Goal: Navigation & Orientation: Find specific page/section

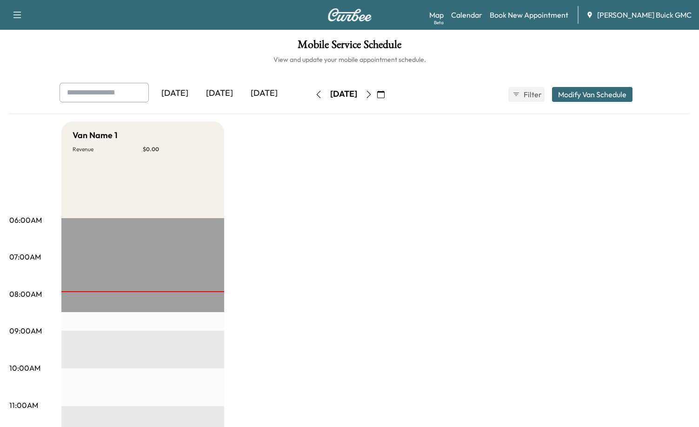
drag, startPoint x: 226, startPoint y: 84, endPoint x: 226, endPoint y: 89, distance: 5.6
click at [225, 84] on div "[DATE]" at bounding box center [219, 93] width 45 height 21
click at [226, 93] on div "[DATE]" at bounding box center [219, 93] width 45 height 21
click at [226, 92] on div "[DATE]" at bounding box center [219, 93] width 45 height 21
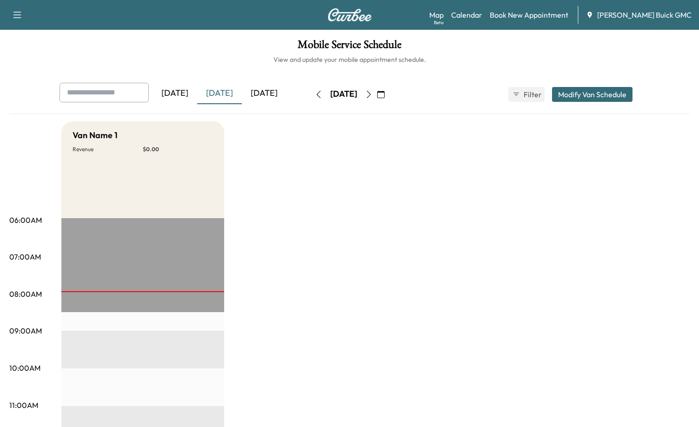
click at [187, 94] on div "[DATE]" at bounding box center [175, 93] width 45 height 21
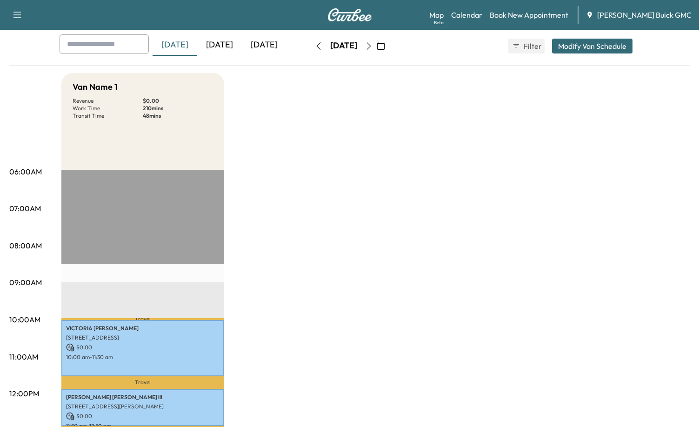
scroll to position [47, 0]
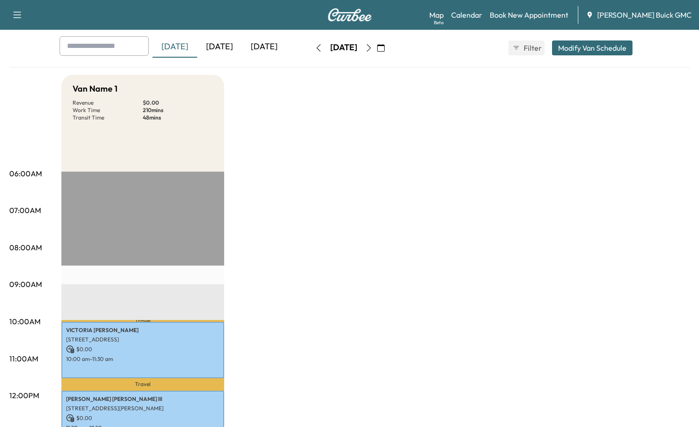
click at [225, 41] on div "[DATE]" at bounding box center [219, 46] width 45 height 21
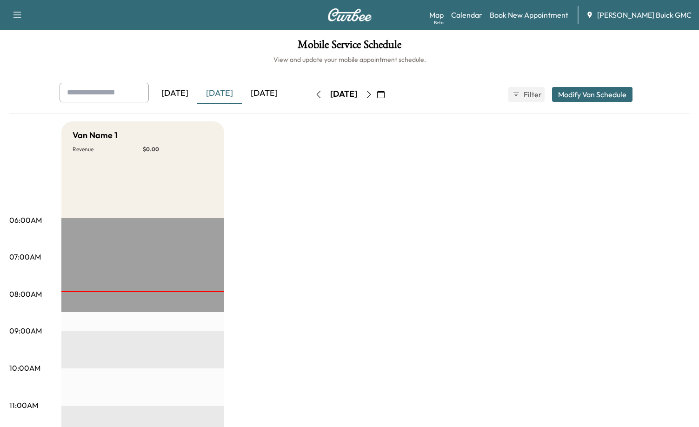
click at [272, 90] on div "[DATE]" at bounding box center [264, 93] width 45 height 21
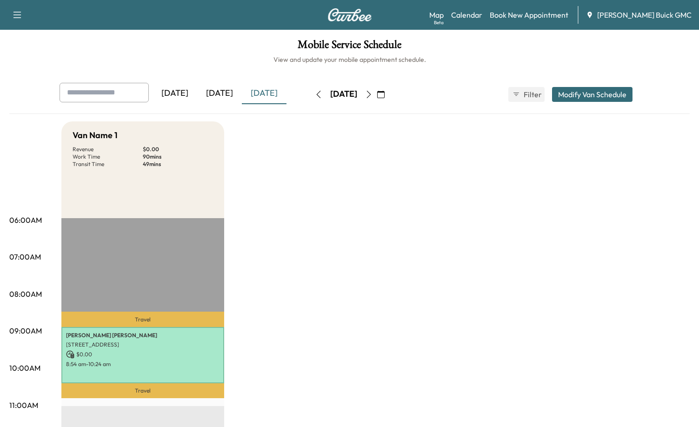
click at [219, 93] on div "[DATE]" at bounding box center [219, 93] width 45 height 21
